Goal: Transaction & Acquisition: Obtain resource

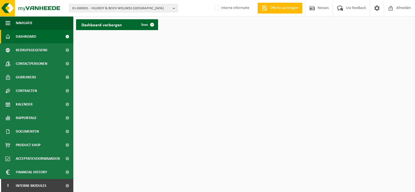
click at [95, 9] on span "01-000001 - VILLEROY & BOCH WELLNESS [GEOGRAPHIC_DATA]" at bounding box center [121, 8] width 98 height 8
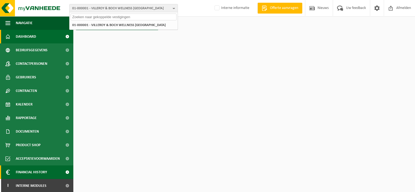
scroll to position [1, 0]
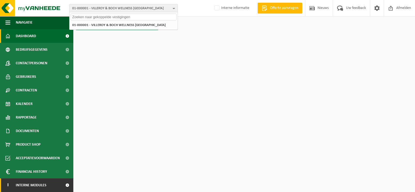
click at [39, 185] on span "Interne modules" at bounding box center [31, 186] width 31 height 14
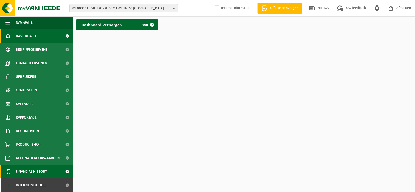
scroll to position [28, 0]
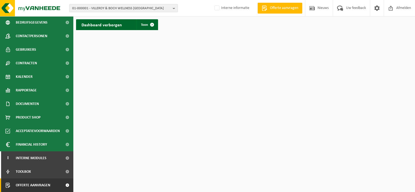
click at [38, 185] on span "Offerte aanvragen" at bounding box center [33, 186] width 34 height 14
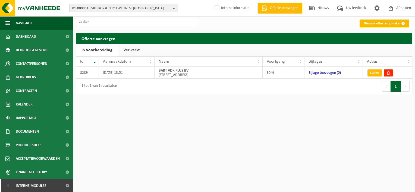
click at [371, 22] on link "Nieuwe offerte opmaken" at bounding box center [383, 24] width 49 height 8
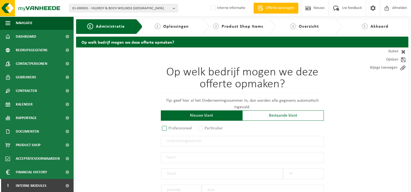
click at [163, 128] on label "Professioneel" at bounding box center [177, 129] width 33 height 8
click at [170, 128] on input "Professioneel" at bounding box center [172, 129] width 4 height 4
radio input "true"
click at [192, 144] on input "text" at bounding box center [242, 141] width 163 height 11
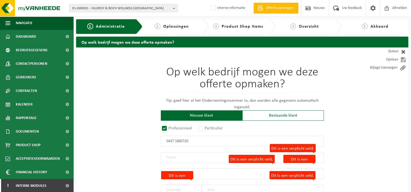
drag, startPoint x: 190, startPoint y: 140, endPoint x: 180, endPoint y: 140, distance: 10.0
click at [180, 140] on input "0437 1860720" at bounding box center [242, 141] width 163 height 11
type input "0437186720"
radio input "true"
type input "0437186720"
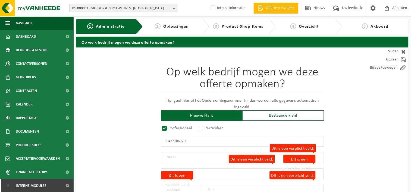
type input "AV MEKANIEK BV"
type input "LANGENDAM"
type input "29 / A1"
type input "9940"
type input "EVERGEM"
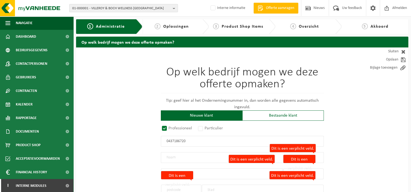
select select "D"
type input "AV MEKANIEK BV"
type input "LANGENDAM"
type input "29 / A1"
type input "9940"
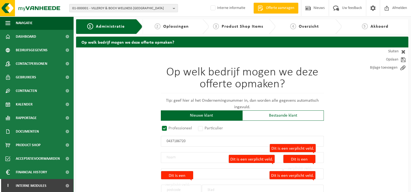
type input "EVERGEM"
type input "2147316219"
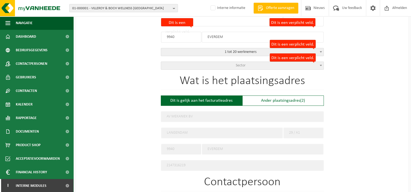
scroll to position [141, 0]
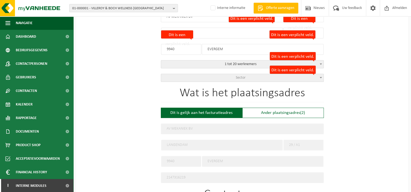
type input "0437186720"
drag, startPoint x: 92, startPoint y: 91, endPoint x: 99, endPoint y: 86, distance: 8.7
click at [92, 91] on div "Op welk bedrijf mogen we deze offerte opmaken? Tip: geef hier al het Ondernemin…" at bounding box center [242, 152] width 332 height 491
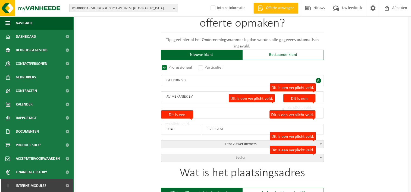
scroll to position [32, 0]
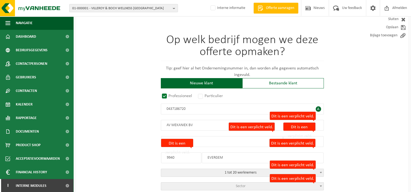
click at [199, 127] on input "AV MEKANIEK BV" at bounding box center [242, 125] width 163 height 11
click at [202, 145] on input "LANGENDAM" at bounding box center [222, 141] width 122 height 11
click at [202, 140] on input "LANGENDAM" at bounding box center [222, 141] width 122 height 11
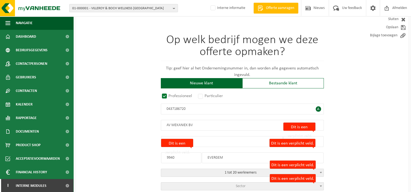
click at [201, 141] on input "LANGENDAM" at bounding box center [222, 141] width 122 height 11
click at [202, 149] on div "EVERGEM Dit is een verplicht veld." at bounding box center [263, 155] width 122 height 16
click at [200, 144] on input "LANGENDAM" at bounding box center [222, 141] width 122 height 11
click at [198, 139] on input "LANGENDAM" at bounding box center [222, 141] width 122 height 11
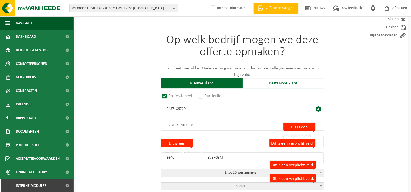
click at [198, 139] on input "LANGENDAM" at bounding box center [222, 141] width 122 height 11
click at [197, 128] on input "AV MEKANIEK BV" at bounding box center [242, 125] width 163 height 11
click at [195, 137] on input "LANGENDAM" at bounding box center [222, 141] width 122 height 11
click at [195, 141] on input "LANGENDAM" at bounding box center [222, 141] width 122 height 11
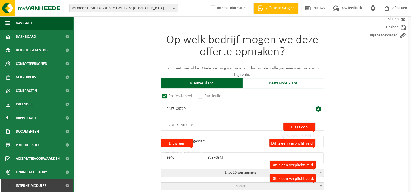
type input "LANGENDAMLangendam"
type input "29"
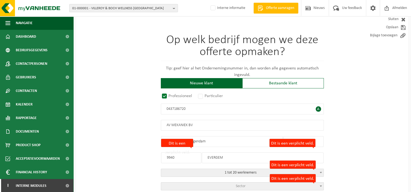
click at [259, 8] on span at bounding box center [260, 7] width 8 height 5
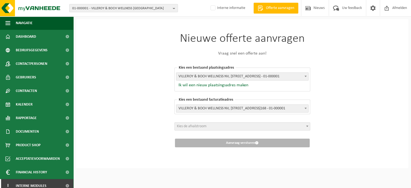
click at [266, 10] on span "Offerte aanvragen" at bounding box center [279, 7] width 31 height 5
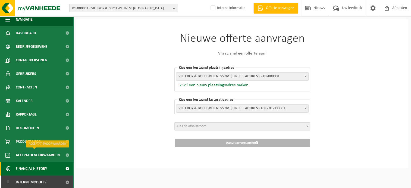
scroll to position [5, 0]
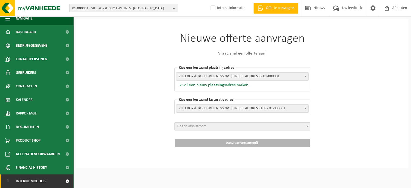
click at [41, 182] on span "Interne modules" at bounding box center [31, 181] width 31 height 14
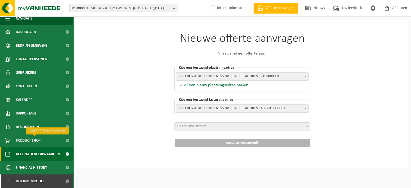
scroll to position [32, 0]
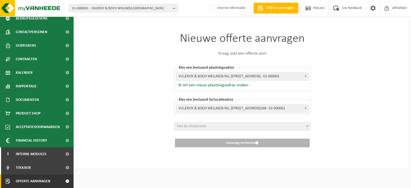
click at [45, 180] on span "Offerte aanvragen" at bounding box center [33, 181] width 34 height 14
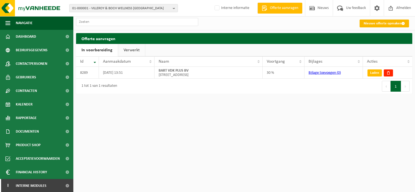
click at [374, 22] on link "Nieuwe offerte opmaken" at bounding box center [383, 24] width 49 height 8
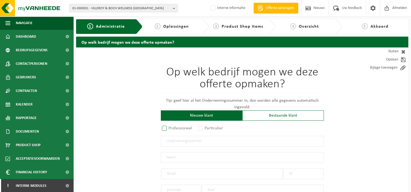
click at [165, 128] on label "Professioneel" at bounding box center [177, 129] width 33 height 8
click at [170, 128] on input "Professioneel" at bounding box center [172, 129] width 4 height 4
radio input "true"
click at [182, 155] on input "text" at bounding box center [242, 157] width 163 height 11
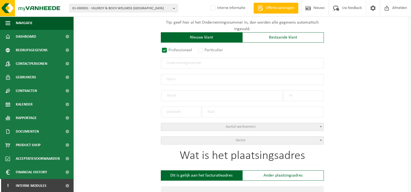
scroll to position [81, 0]
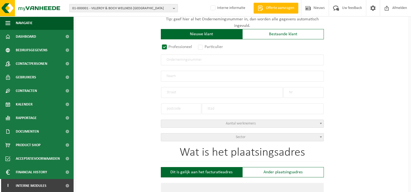
click at [175, 95] on input "text" at bounding box center [222, 92] width 122 height 11
type input "Langendam"
type input "29a1"
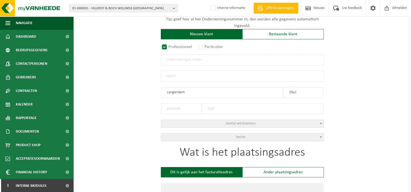
click at [163, 106] on input "text" at bounding box center [181, 108] width 40 height 11
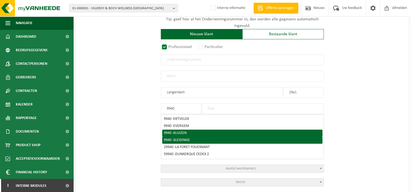
type input "9940"
click at [173, 137] on li "9940 - SLEIDINGE" at bounding box center [242, 140] width 160 height 7
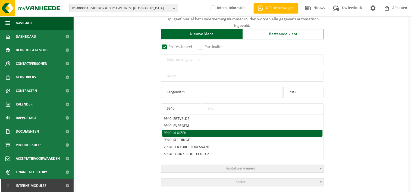
click at [177, 77] on input "text" at bounding box center [242, 76] width 163 height 11
click at [187, 59] on input "text" at bounding box center [242, 60] width 163 height 11
type input "0437186720"
radio input "true"
type input "0437186720"
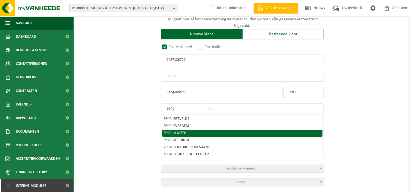
type input "AV MEKANIEK BV"
type input "LANGENDAM"
type input "29 / A1"
type input "9940"
type input "EVERGEM"
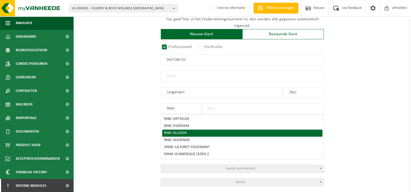
select select "D"
type input "AV MEKANIEK BV"
type input "LANGENDAM"
type input "29 / A1"
type input "EVERGEM"
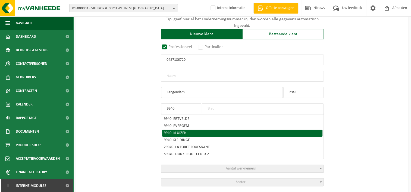
type input "2147316219"
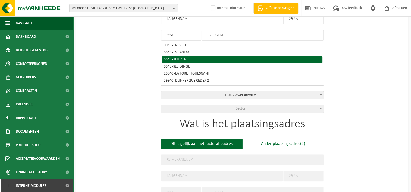
scroll to position [163, 0]
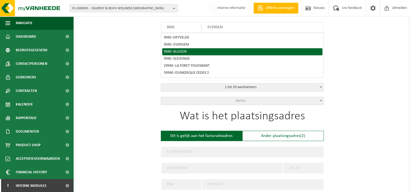
type input "0437186720"
click at [291, 99] on span "Sector" at bounding box center [242, 101] width 162 height 8
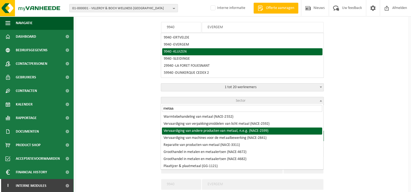
scroll to position [54, 0]
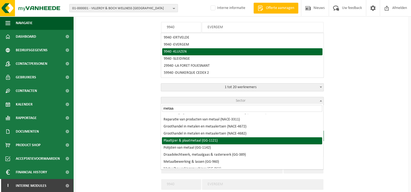
type input "metaa"
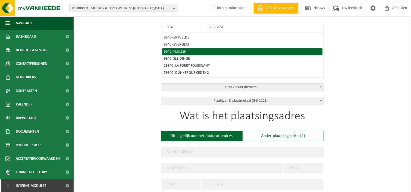
select select "1121"
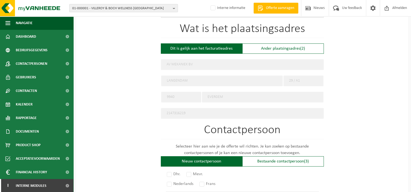
scroll to position [326, 0]
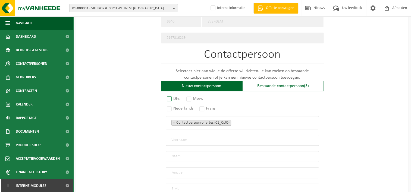
click at [170, 96] on label "Dhr." at bounding box center [174, 99] width 16 height 8
radio input "true"
click at [171, 106] on label "Nederlands" at bounding box center [180, 109] width 29 height 8
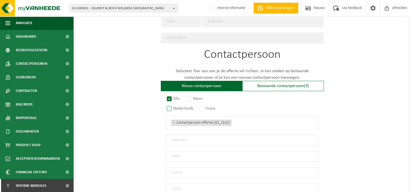
radio input "true"
click at [182, 123] on ul "× Contactpersoon offertes (01_QUO)" at bounding box center [242, 122] width 142 height 7
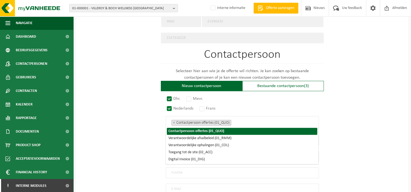
click at [215, 131] on li "Contactpersoon offertes (01_QUO)" at bounding box center [242, 131] width 150 height 7
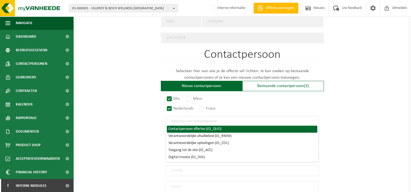
click at [201, 120] on input "search" at bounding box center [242, 121] width 142 height 5
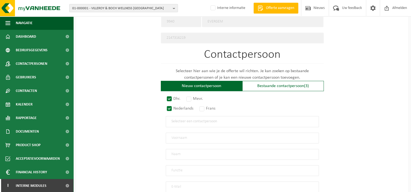
click at [201, 120] on input "search" at bounding box center [242, 121] width 142 height 5
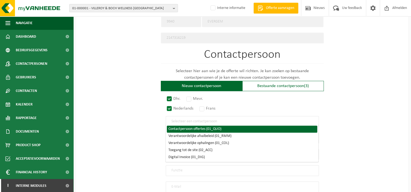
click at [199, 127] on li "Contactpersoon offertes (01_QUO)" at bounding box center [242, 129] width 150 height 7
select select "01_QUO"
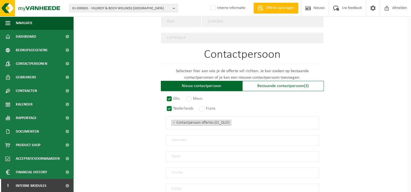
click at [203, 139] on input "text" at bounding box center [242, 140] width 153 height 11
type input "Thomas"
drag, startPoint x: 310, startPoint y: 126, endPoint x: 314, endPoint y: 123, distance: 5.0
click at [310, 126] on span "× Contactpersoon offertes (01_QUO)" at bounding box center [242, 122] width 153 height 13
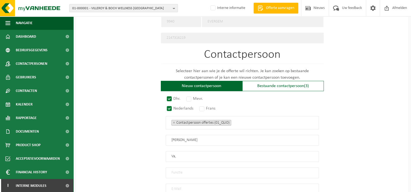
click at [164, 129] on div "Dhr. Mevr. Nederlands Frans Contactpersoon offertes (01_QUO) Verantwoordelijke …" at bounding box center [242, 154] width 163 height 114
click at [182, 154] on input "Va," at bounding box center [242, 156] width 153 height 11
type input "Vanwolleghem"
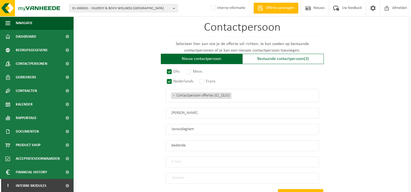
type input "bediende"
click at [205, 151] on div "Dhr. Mevr. Nederlands Frans Contactpersoon offertes (01_QUO) Verantwoordelijke …" at bounding box center [242, 126] width 163 height 114
click at [198, 157] on input "email" at bounding box center [242, 162] width 153 height 11
click at [182, 158] on input "thomasvanwolleghem@husck.eu" at bounding box center [242, 162] width 153 height 11
type input "thomas.vanwolleghem@husck.eu"
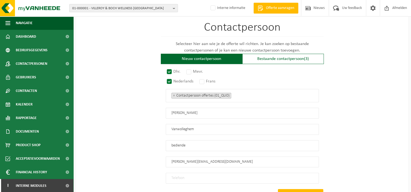
click at [195, 173] on input "tel" at bounding box center [242, 178] width 153 height 11
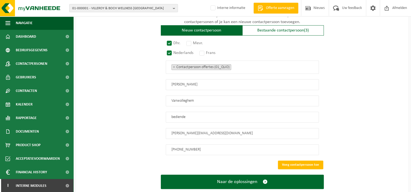
scroll to position [390, 0]
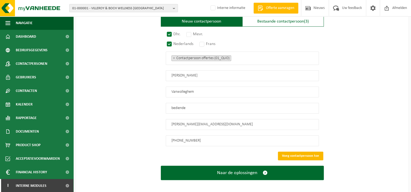
type input "+32 9 232 11 63"
click at [284, 152] on button "Voeg contactpersoon toe" at bounding box center [300, 156] width 45 height 9
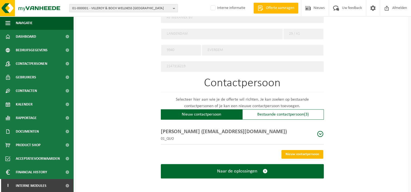
click at [286, 150] on button "Nieuw contactpersoon" at bounding box center [302, 154] width 42 height 9
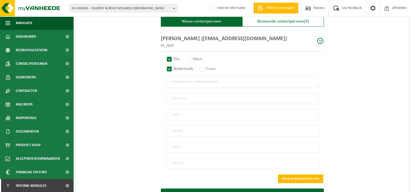
click at [192, 94] on input "text" at bounding box center [242, 98] width 153 height 11
type input "Brecht"
type input "a"
type input "Verschueren"
type input "zaakvoerder"
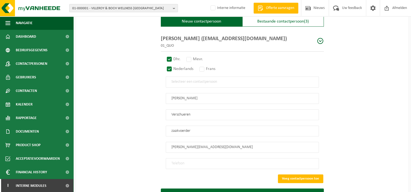
type input "brecht.verschueren@husck.eu"
click at [189, 160] on input "tel" at bounding box center [242, 163] width 153 height 11
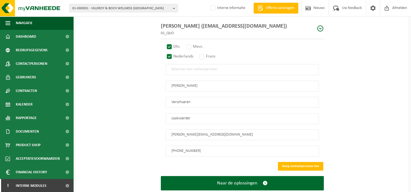
scroll to position [413, 0]
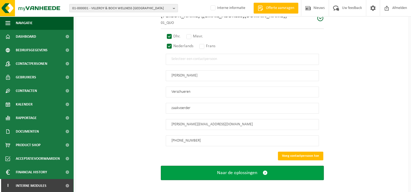
type input "+32 9 232 11 63"
click at [255, 170] on span "Naar de oplossingen" at bounding box center [237, 173] width 40 height 6
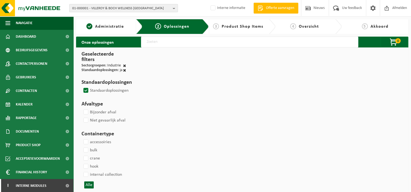
select select
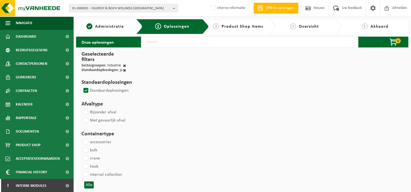
select select
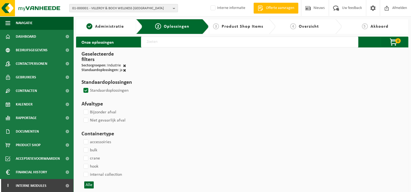
select select
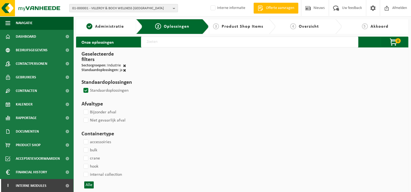
select select
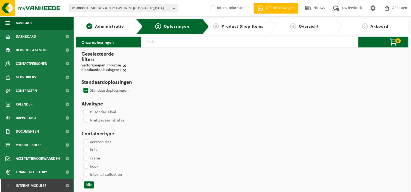
select select
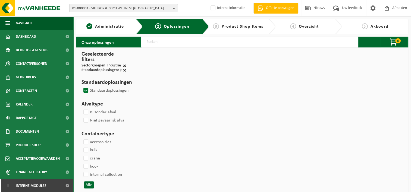
select select
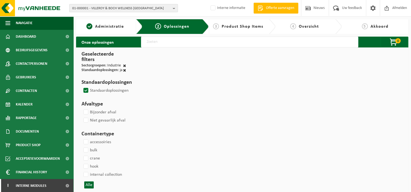
select select
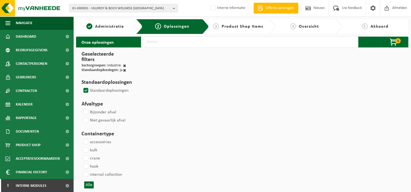
select select
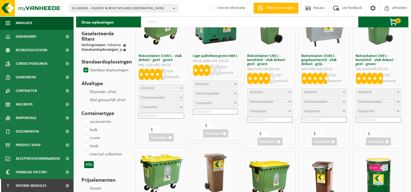
scroll to position [54, 0]
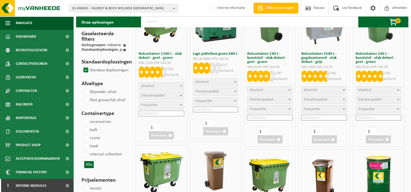
click at [181, 86] on b at bounding box center [181, 85] width 2 height 1
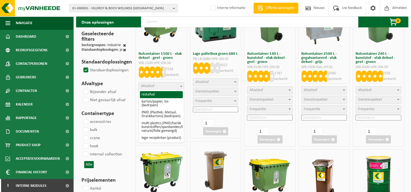
select select "29"
select select
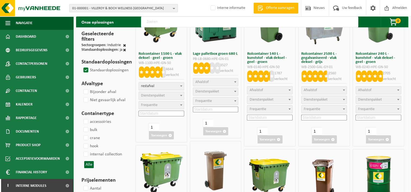
select select
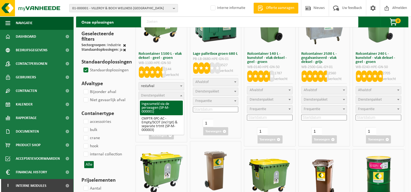
click at [172, 94] on span "Dienstenpakket" at bounding box center [161, 96] width 45 height 8
select select "2"
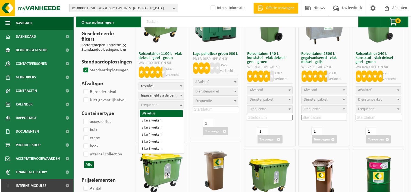
click at [174, 106] on span "Frequentie" at bounding box center [161, 105] width 45 height 8
select select "8"
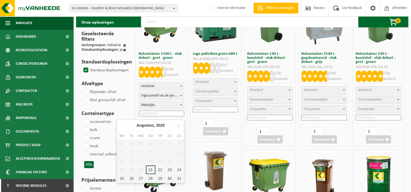
click at [168, 115] on input at bounding box center [161, 114] width 46 height 6
click at [177, 125] on icon at bounding box center [178, 125] width 9 height 9
click at [125, 168] on div "22" at bounding box center [121, 170] width 9 height 9
type input "2025-09-22"
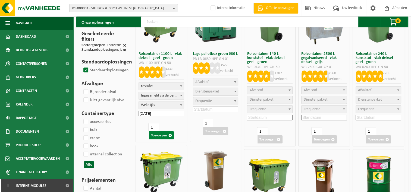
click at [163, 135] on button "Toevoegen" at bounding box center [161, 135] width 25 height 8
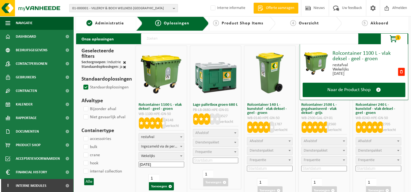
scroll to position [0, 0]
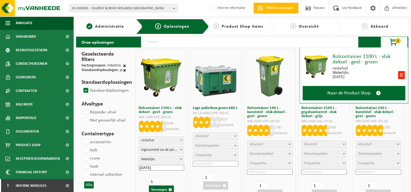
click at [170, 139] on span "restafval" at bounding box center [161, 141] width 45 height 8
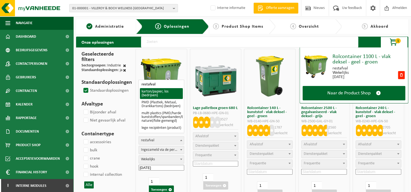
select select "26"
select select
select select "2"
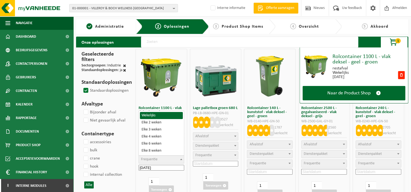
click at [165, 157] on span "Frequentie" at bounding box center [161, 160] width 45 height 8
select select "8"
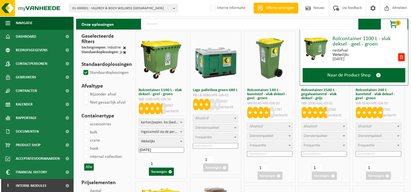
scroll to position [27, 0]
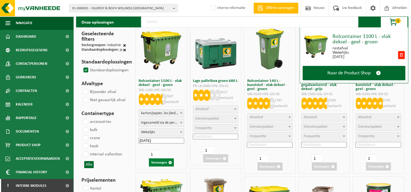
click at [160, 161] on button "Toevoegen" at bounding box center [161, 162] width 25 height 8
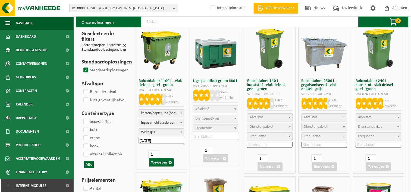
scroll to position [0, 0]
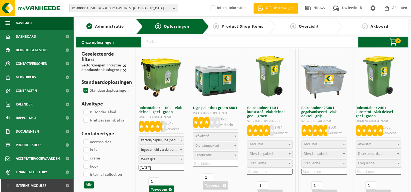
click at [383, 81] on img at bounding box center [378, 76] width 46 height 46
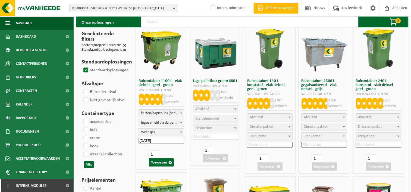
click at [397, 117] on b at bounding box center [398, 117] width 2 height 1
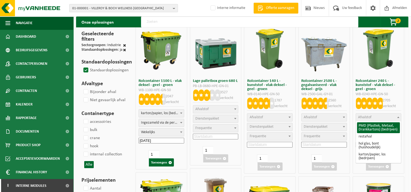
select select "964"
select select
select select "2"
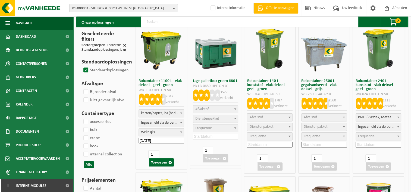
click at [384, 137] on span "Frequentie" at bounding box center [377, 137] width 45 height 8
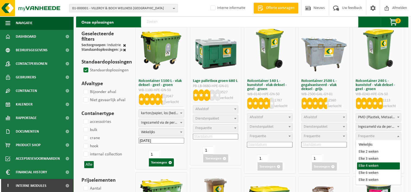
select select "15"
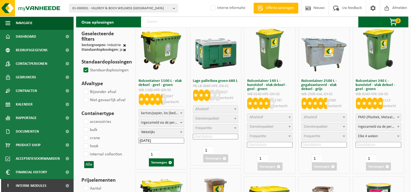
click at [377, 144] on input at bounding box center [378, 145] width 46 height 6
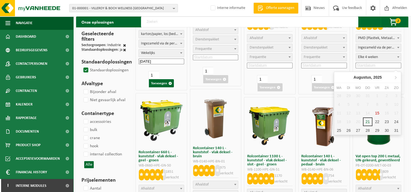
scroll to position [109, 0]
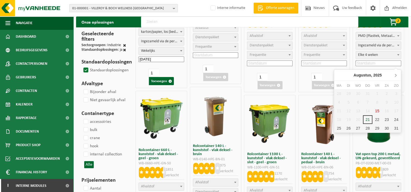
click at [396, 76] on icon at bounding box center [395, 75] width 9 height 9
click at [339, 118] on div "22" at bounding box center [338, 119] width 9 height 9
type input "2025-09-22"
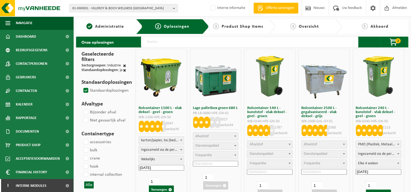
scroll to position [54, 0]
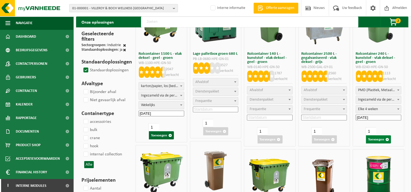
click at [373, 140] on button "Toevoegen" at bounding box center [377, 139] width 25 height 8
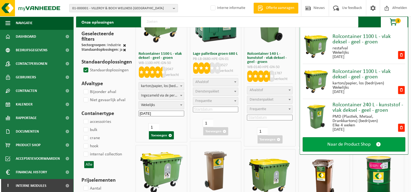
click at [355, 142] on span "Naar de Product Shop" at bounding box center [348, 145] width 43 height 6
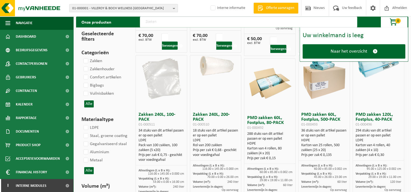
scroll to position [353, 0]
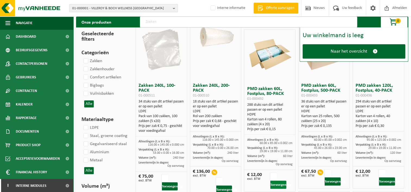
click at [274, 184] on button "Toevoegen" at bounding box center [278, 185] width 16 height 8
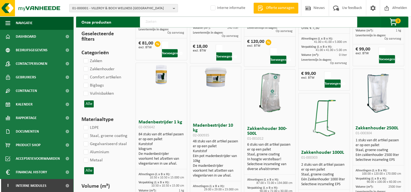
scroll to position [705, 0]
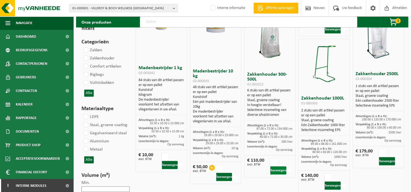
click at [273, 170] on button "Toevoegen" at bounding box center [278, 170] width 16 height 8
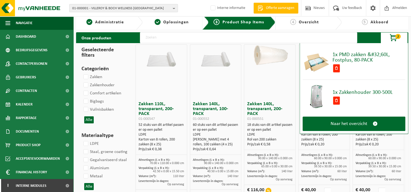
scroll to position [0, 0]
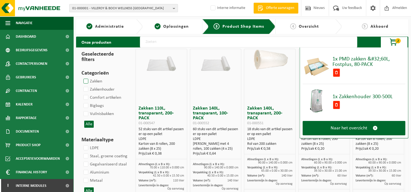
click at [88, 82] on label "Zakken" at bounding box center [92, 81] width 20 height 8
click at [81, 77] on input "Zakken" at bounding box center [81, 77] width 0 height 0
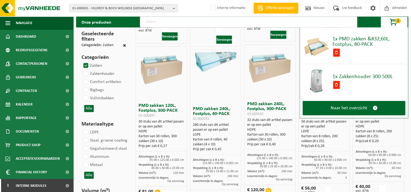
scroll to position [484, 0]
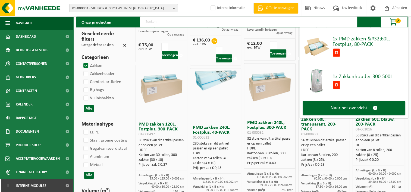
click at [86, 63] on label "Zakken" at bounding box center [92, 66] width 20 height 8
click at [81, 62] on input "Zakken" at bounding box center [81, 61] width 0 height 0
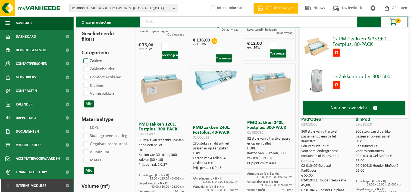
click at [86, 63] on label "Zakken" at bounding box center [92, 61] width 20 height 8
click at [81, 57] on input "Zakken" at bounding box center [81, 57] width 0 height 0
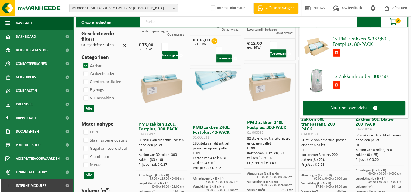
click at [86, 63] on label "Zakken" at bounding box center [92, 66] width 20 height 8
click at [81, 62] on input "Zakken" at bounding box center [81, 61] width 0 height 0
checkbox input "false"
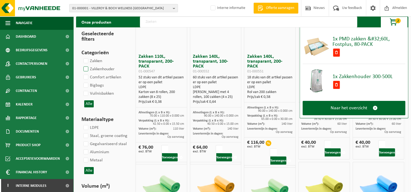
scroll to position [0, 0]
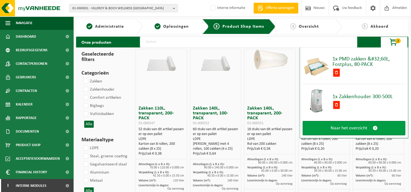
click at [332, 126] on span "Naar het overzicht" at bounding box center [348, 128] width 37 height 6
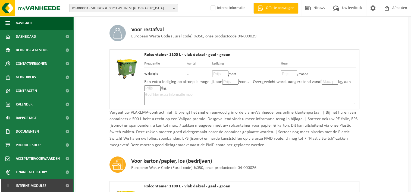
scroll to position [27, 0]
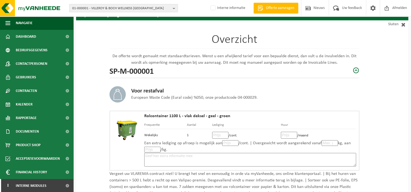
click at [216, 136] on input "number" at bounding box center [220, 135] width 16 height 7
type input "30"
type input "30.75"
type input "8"
click at [321, 144] on input "number" at bounding box center [329, 143] width 16 height 6
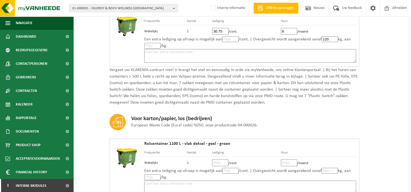
scroll to position [163, 0]
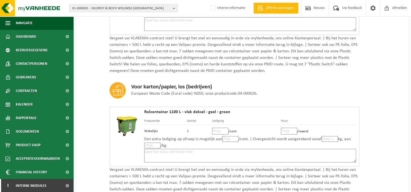
type input "120"
click at [215, 130] on input "number" at bounding box center [220, 131] width 16 height 7
type input "10"
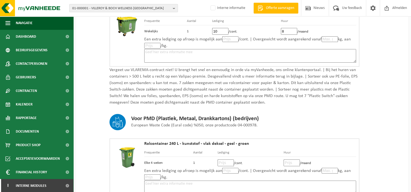
scroll to position [271, 0]
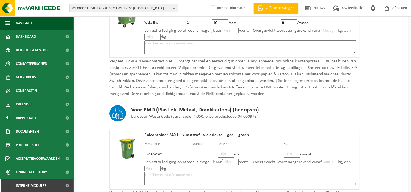
type input "8"
click at [218, 152] on input "number" at bounding box center [225, 154] width 16 height 7
type input "12"
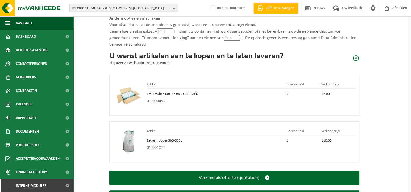
scroll to position [488, 0]
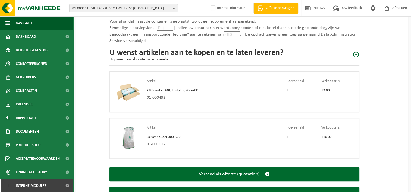
type input "3"
click at [317, 132] on td "1" at bounding box center [303, 136] width 35 height 9
click at [326, 135] on td "110.00" at bounding box center [338, 136] width 35 height 9
drag, startPoint x: 330, startPoint y: 134, endPoint x: 316, endPoint y: 133, distance: 14.4
click at [316, 133] on tr "Zakkenhouder 300-500L 1 110.00" at bounding box center [251, 136] width 209 height 9
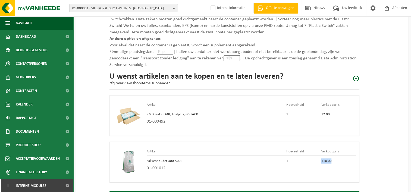
scroll to position [511, 0]
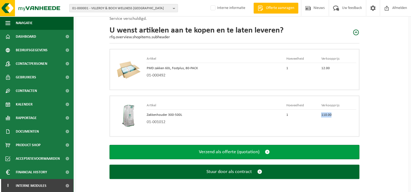
click at [217, 149] on span "Verzend als offerte (quotation)" at bounding box center [229, 152] width 61 height 6
